Goal: Find specific page/section

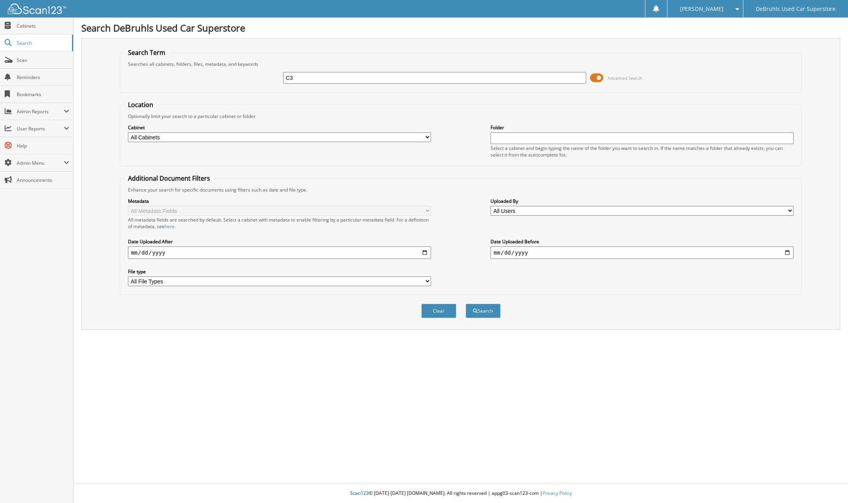
type input "C3"
click at [466, 304] on button "Search" at bounding box center [483, 311] width 35 height 14
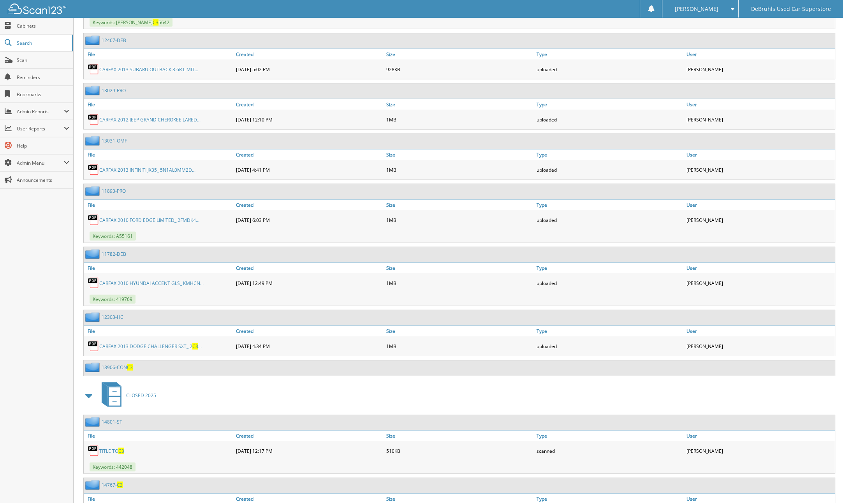
scroll to position [2647, 0]
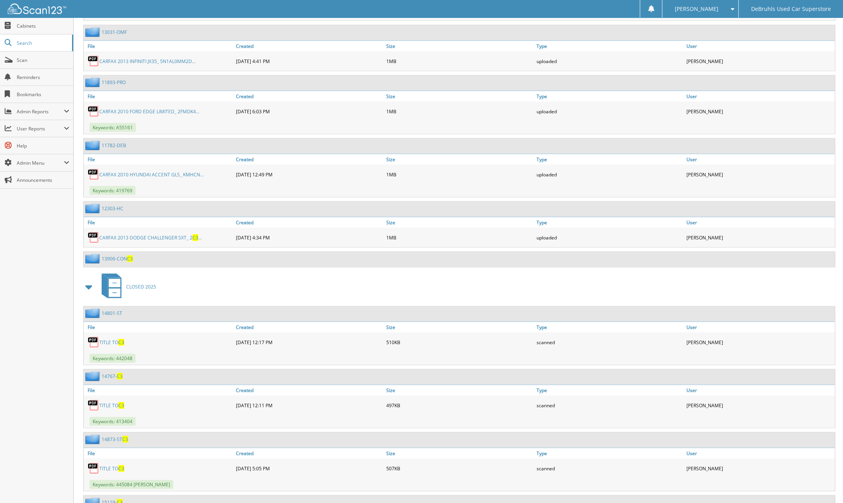
click at [110, 402] on link "TITLE TO C3" at bounding box center [111, 405] width 25 height 7
click at [757, 102] on div "CARFAX 2010 FORD EDGE LIMITED_ 2FMDK4... [DATE] 6:03 PM 1MB uploaded" at bounding box center [459, 111] width 751 height 19
click at [49, 61] on span "Scan" at bounding box center [43, 60] width 53 height 7
